Goal: Find specific page/section: Find specific page/section

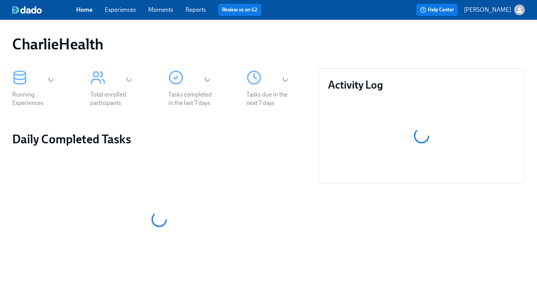
click at [119, 11] on link "Experiences" at bounding box center [120, 9] width 31 height 7
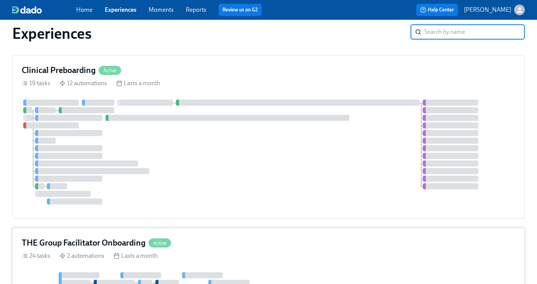
scroll to position [113, 0]
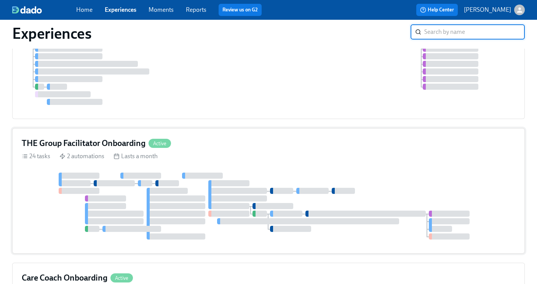
click at [107, 145] on h4 "THE Group Facilitator Onboarding" at bounding box center [84, 143] width 124 height 11
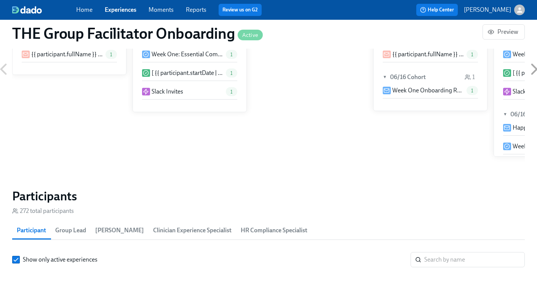
scroll to position [554, 0]
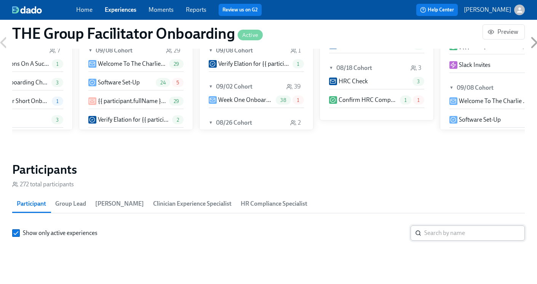
click at [422, 233] on div "​" at bounding box center [467, 233] width 114 height 15
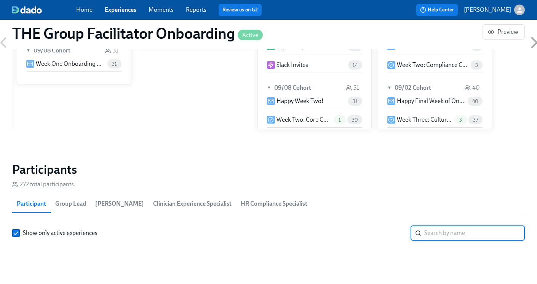
scroll to position [0, 9498]
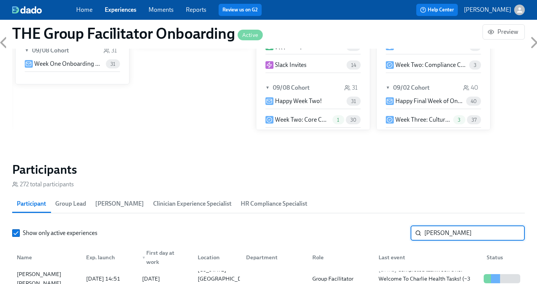
scroll to position [659, 0]
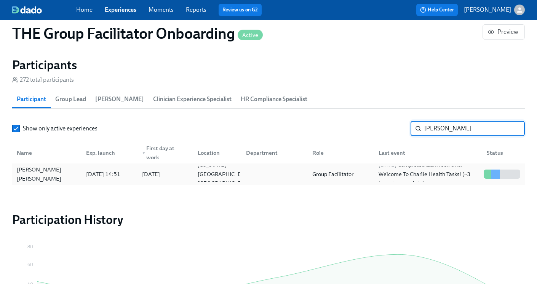
type input "[PERSON_NAME]"
click at [351, 179] on div "Group Facilitator" at bounding box center [339, 174] width 66 height 15
